Goal: Task Accomplishment & Management: Manage account settings

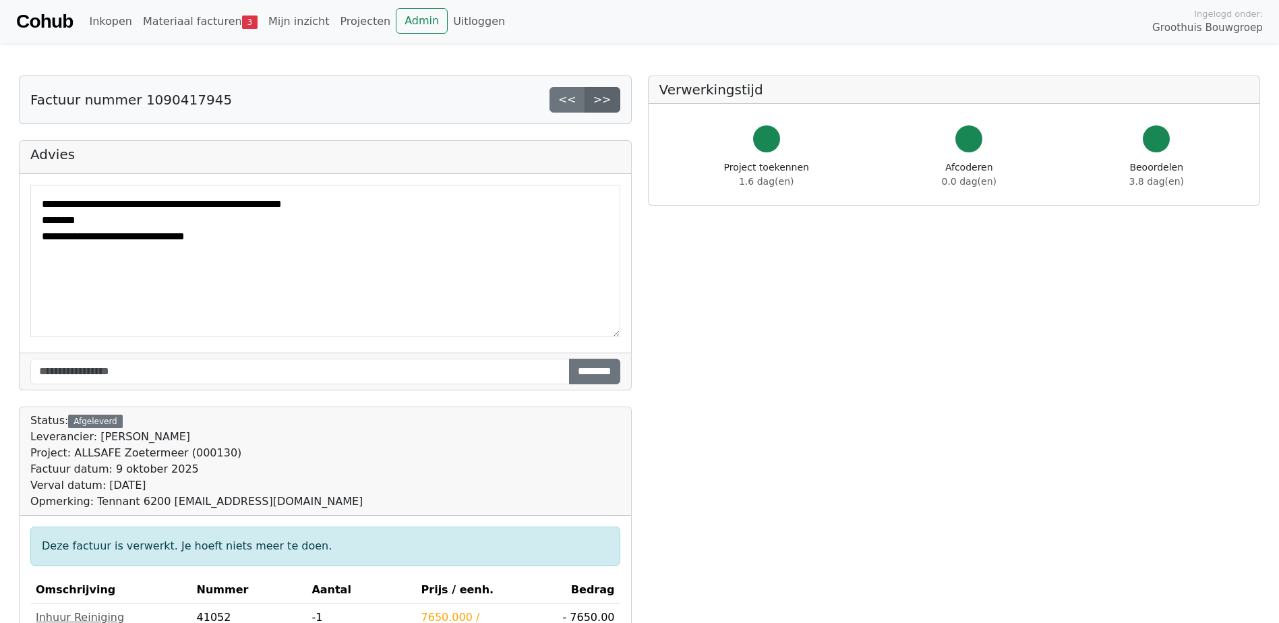
click at [606, 101] on link ">>" at bounding box center [603, 100] width 36 height 26
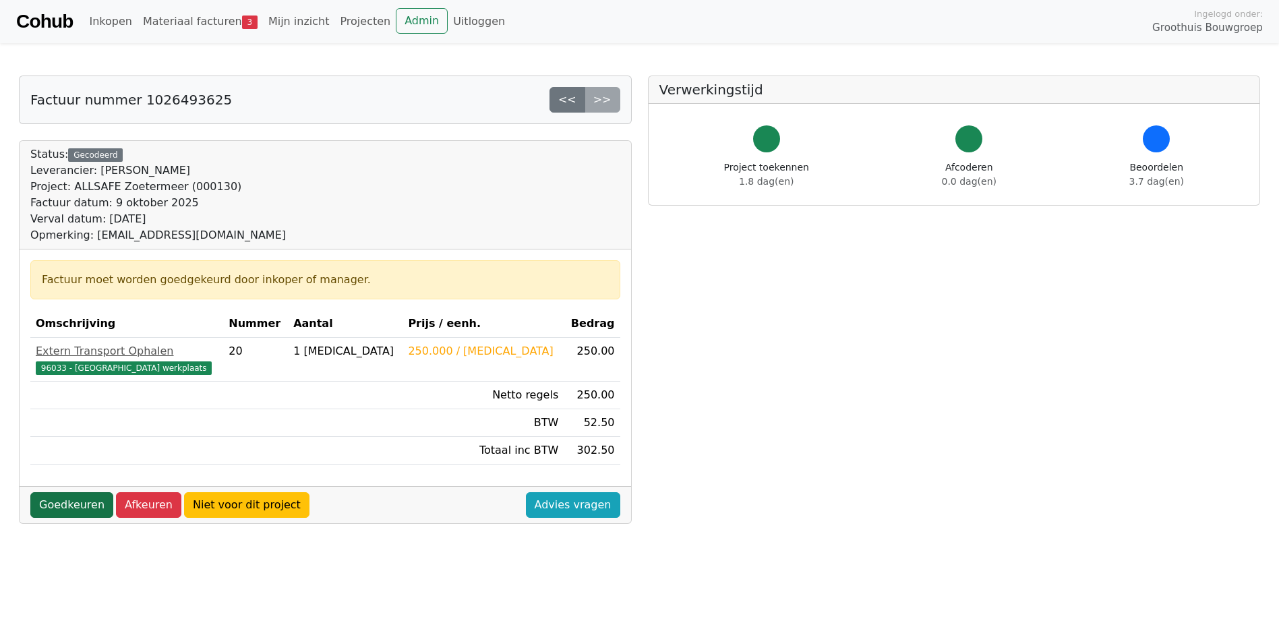
click at [76, 502] on link "Goedkeuren" at bounding box center [71, 505] width 83 height 26
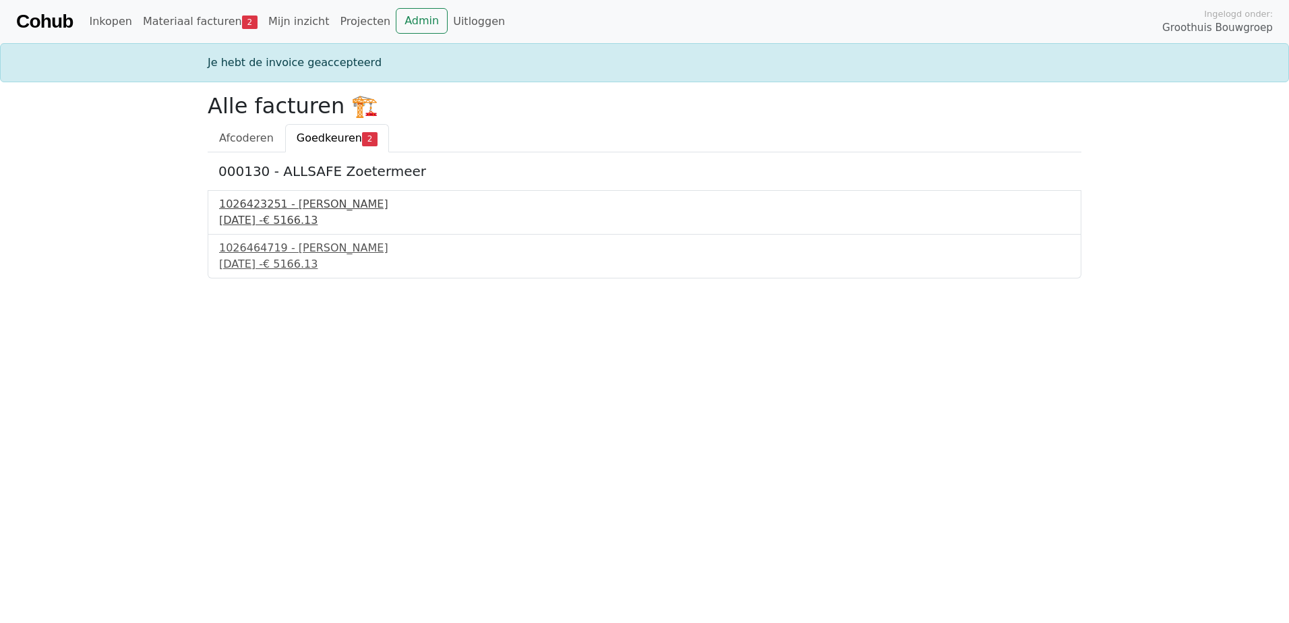
click at [269, 216] on div "16 september 2025 - € 5166.13" at bounding box center [644, 220] width 851 height 16
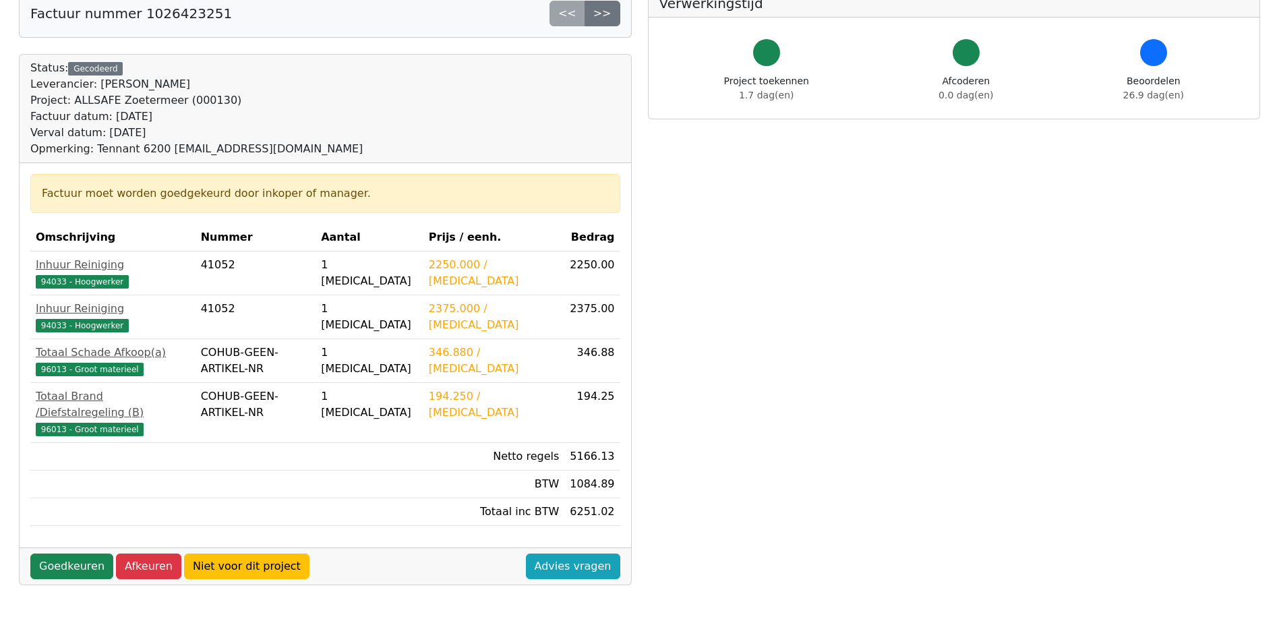
scroll to position [270, 0]
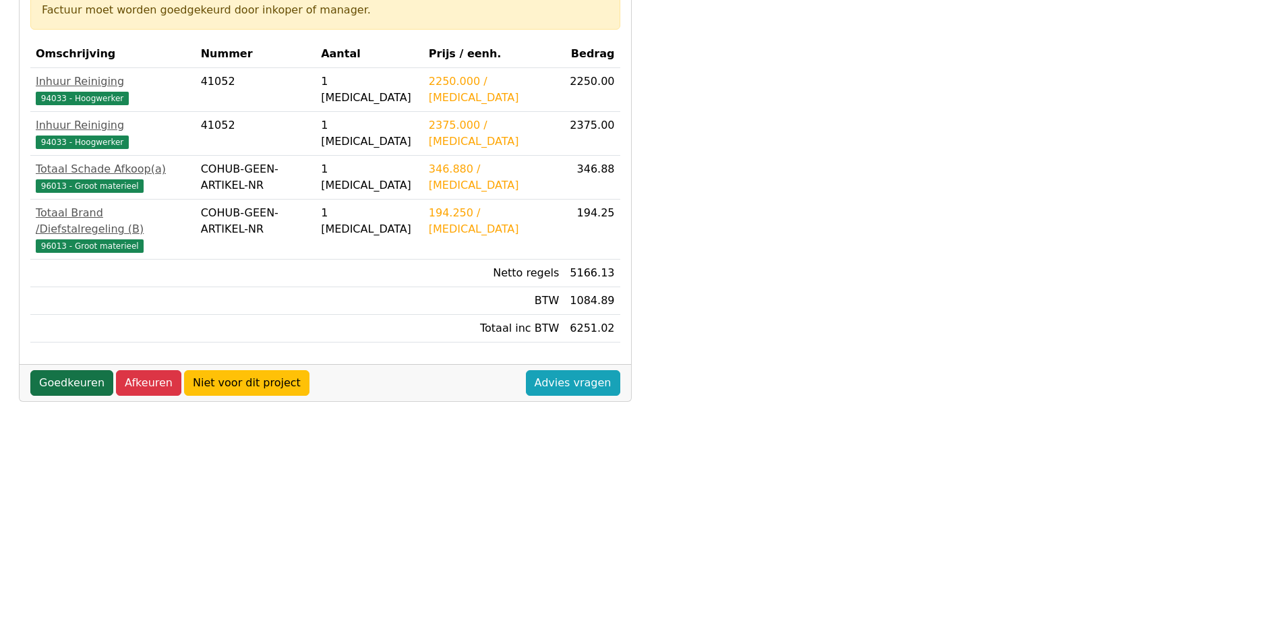
click at [53, 371] on link "Goedkeuren" at bounding box center [71, 383] width 83 height 26
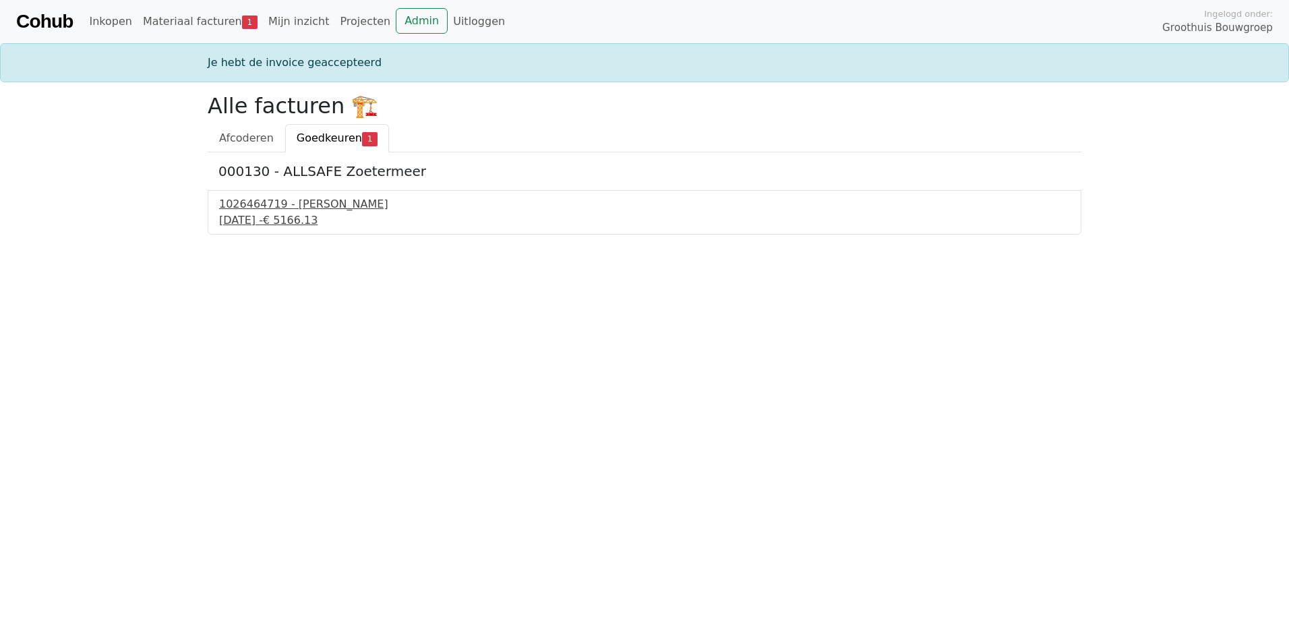
click at [262, 219] on div "[DATE] - € 5166.13" at bounding box center [644, 220] width 851 height 16
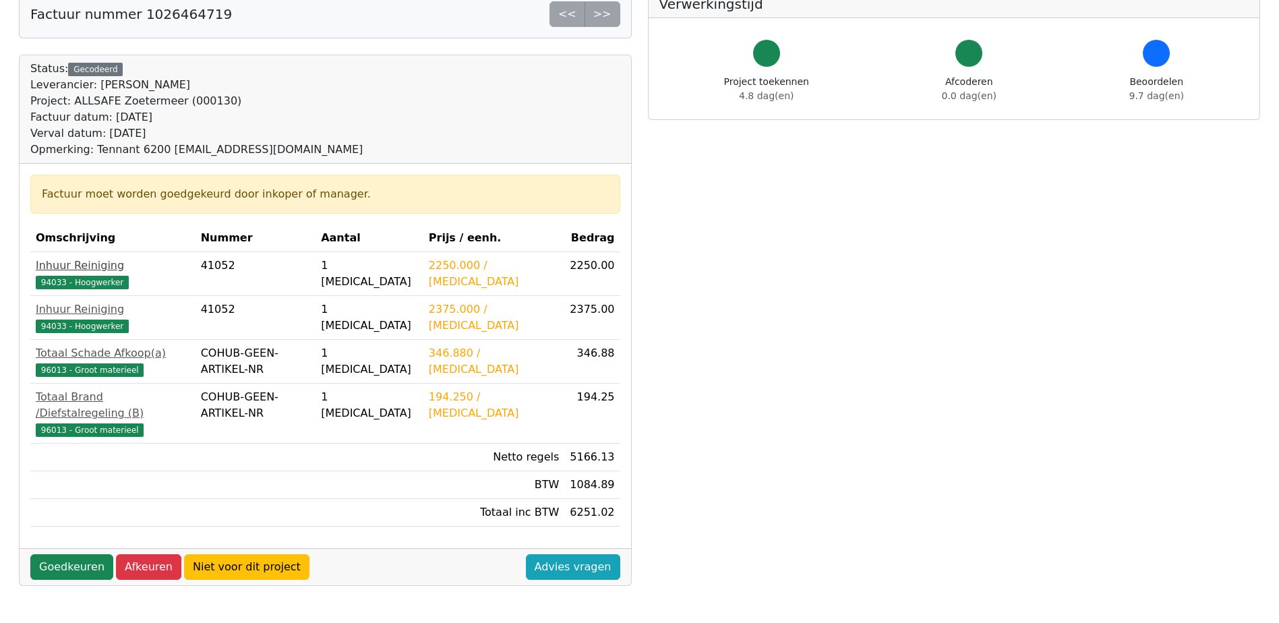
scroll to position [377, 0]
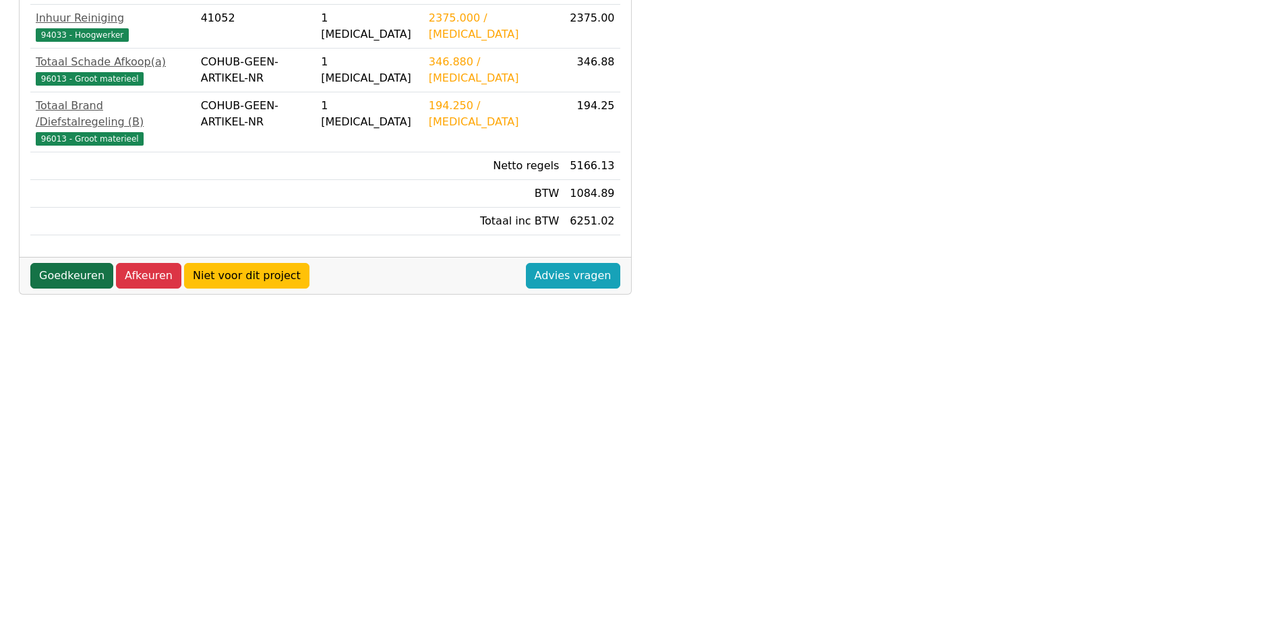
click at [70, 269] on link "Goedkeuren" at bounding box center [71, 276] width 83 height 26
